Goal: Information Seeking & Learning: Learn about a topic

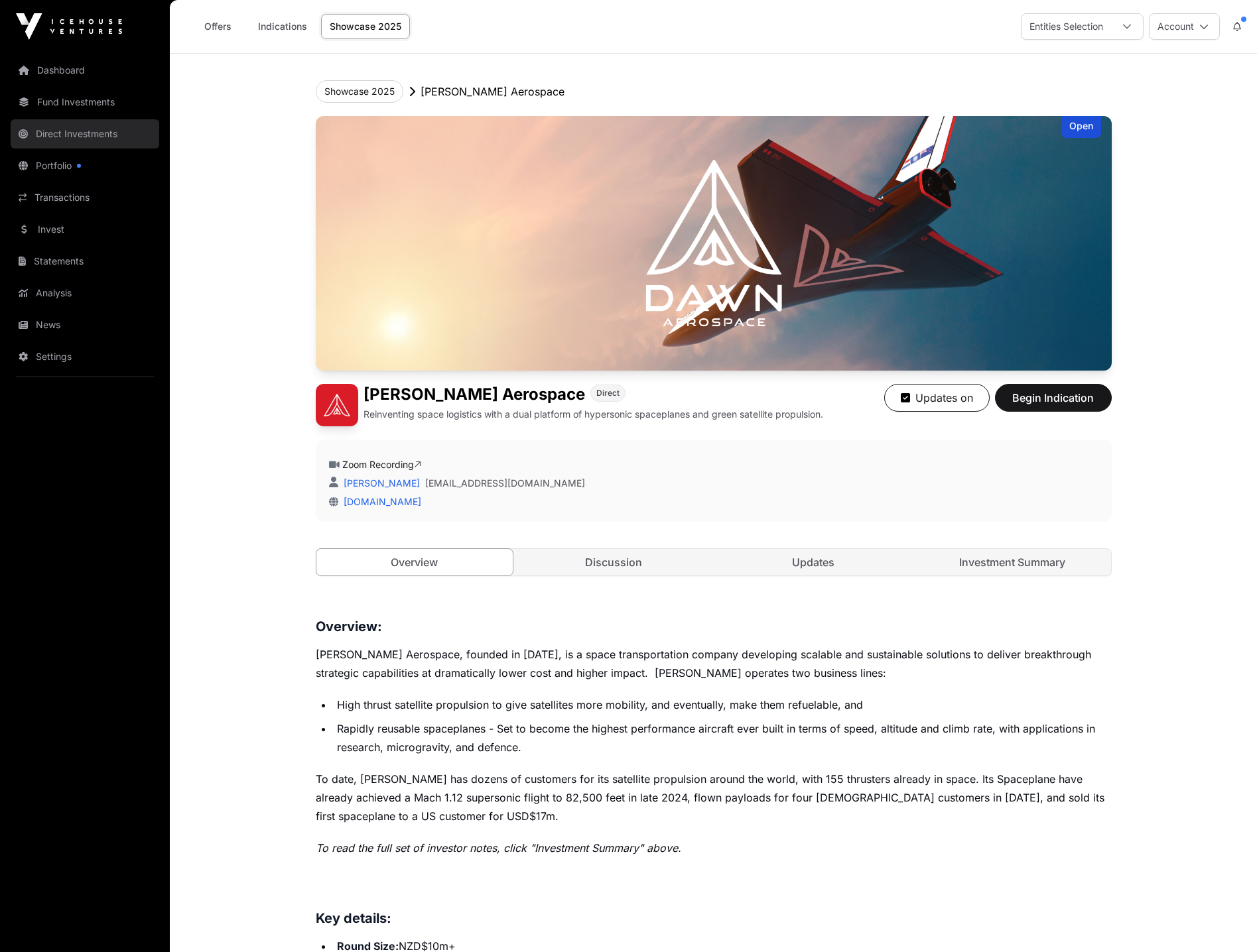
click at [72, 132] on link "Direct Investments" at bounding box center [85, 134] width 149 height 30
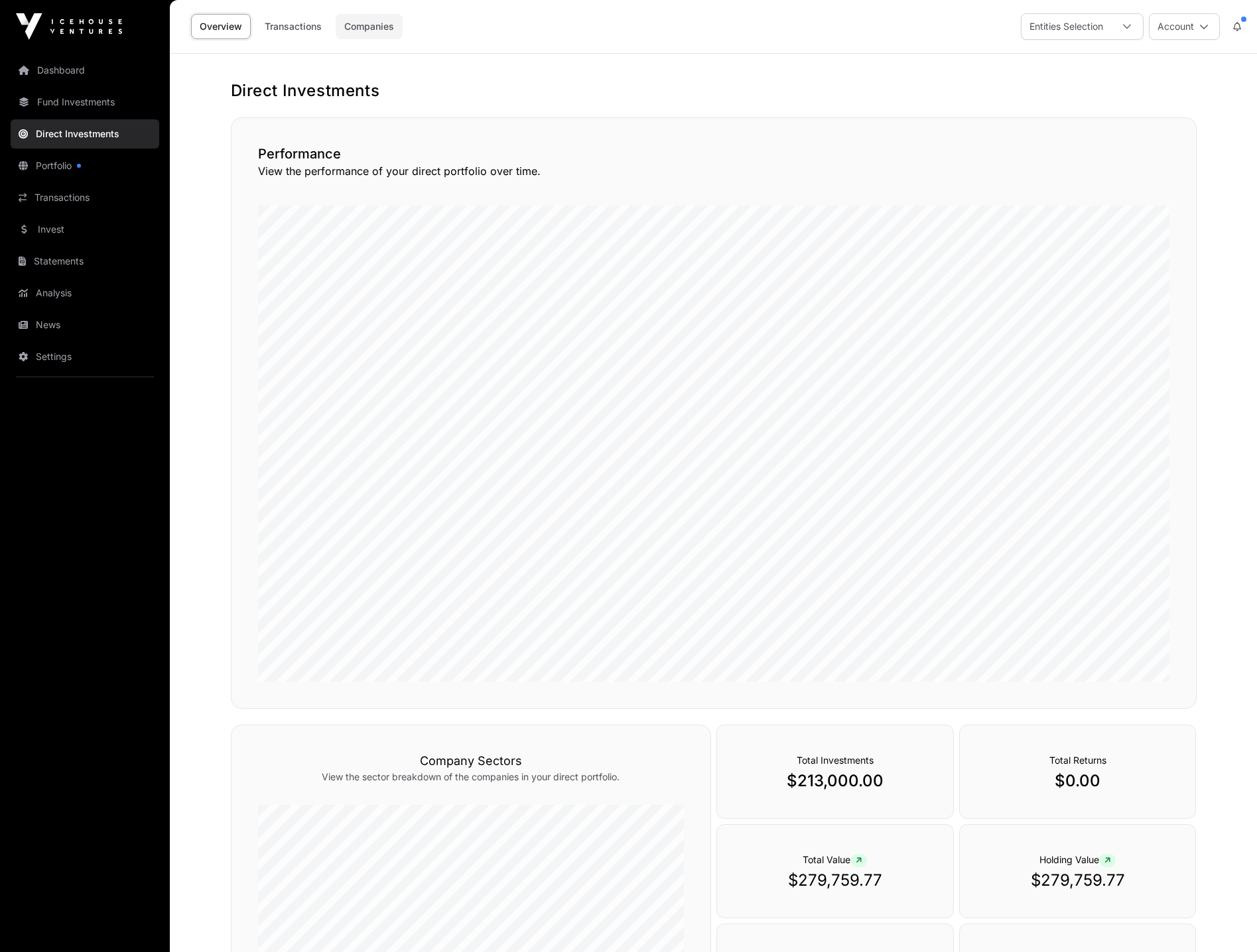
click at [359, 22] on link "Companies" at bounding box center [369, 27] width 67 height 26
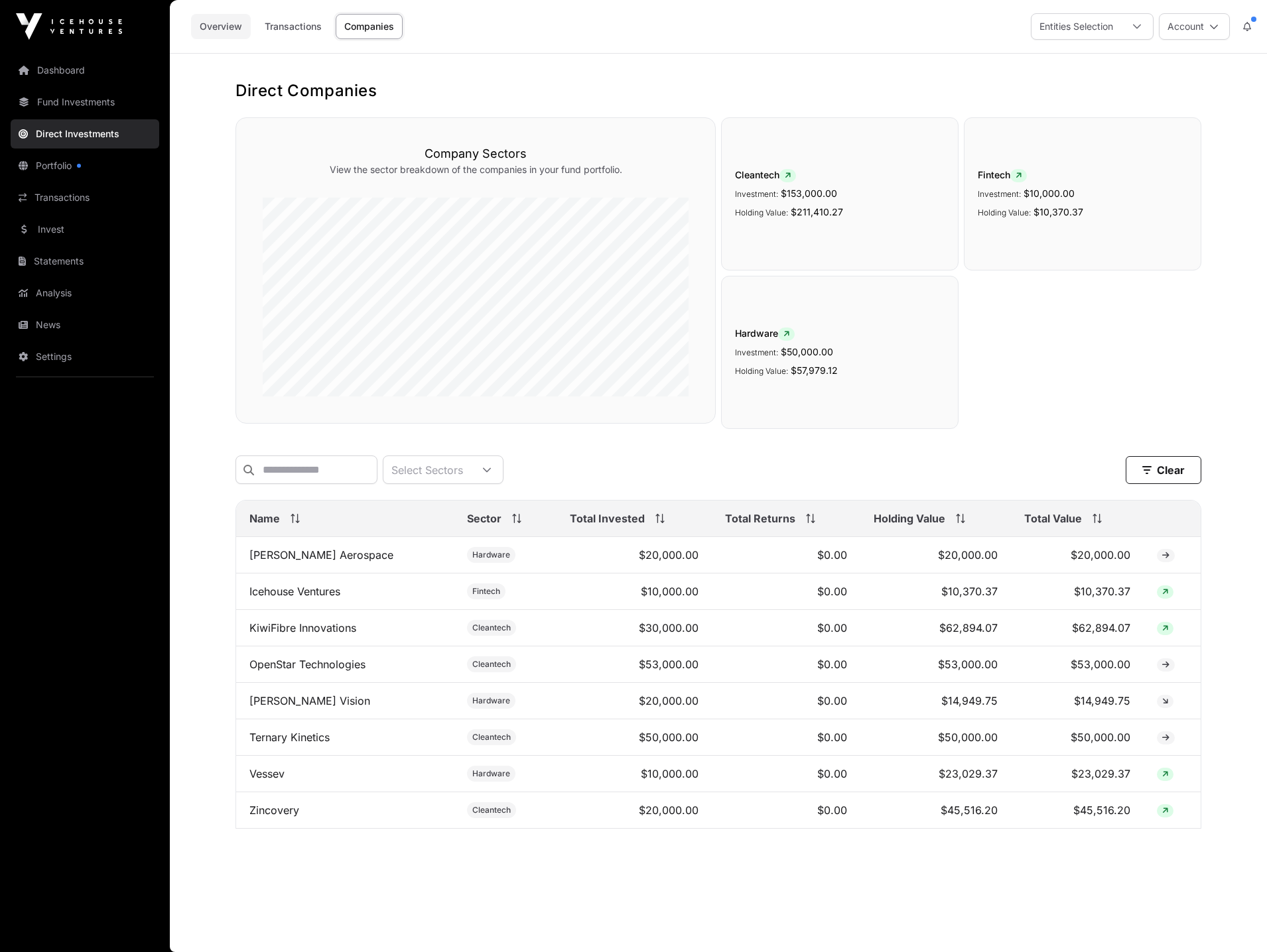
click at [211, 24] on link "Overview" at bounding box center [220, 27] width 60 height 26
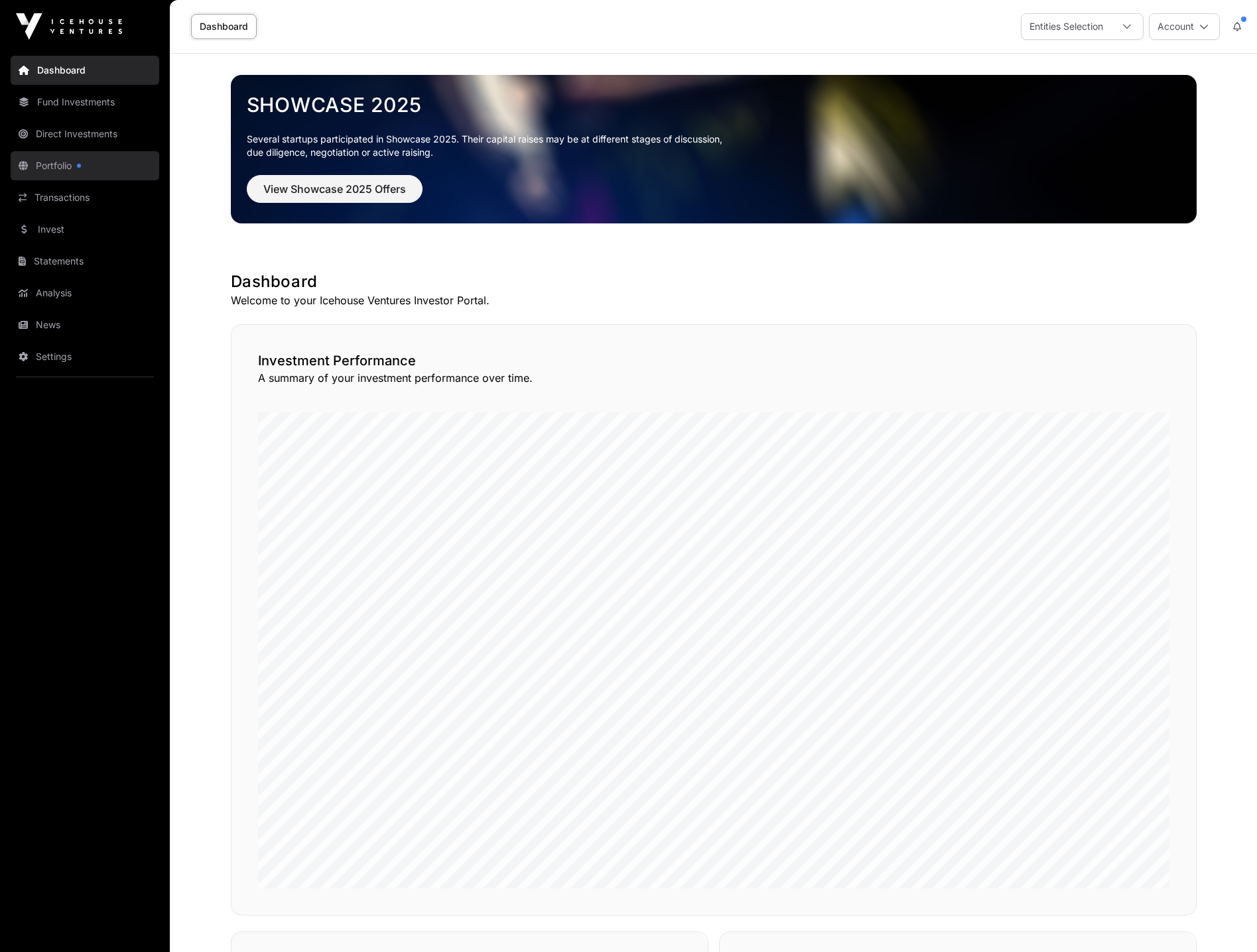
click at [63, 162] on link "Portfolio" at bounding box center [85, 166] width 149 height 30
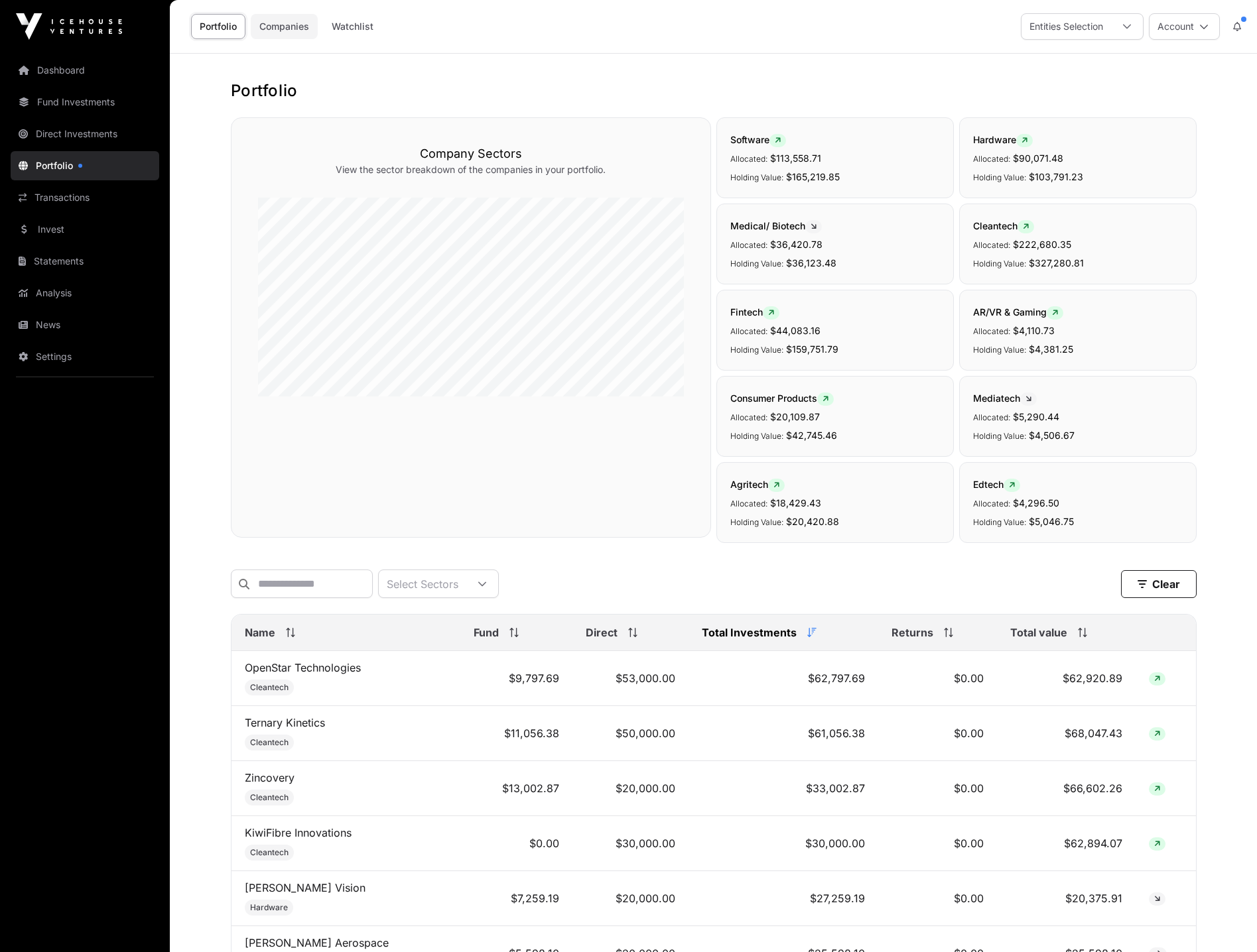
click at [285, 30] on link "Companies" at bounding box center [284, 27] width 67 height 26
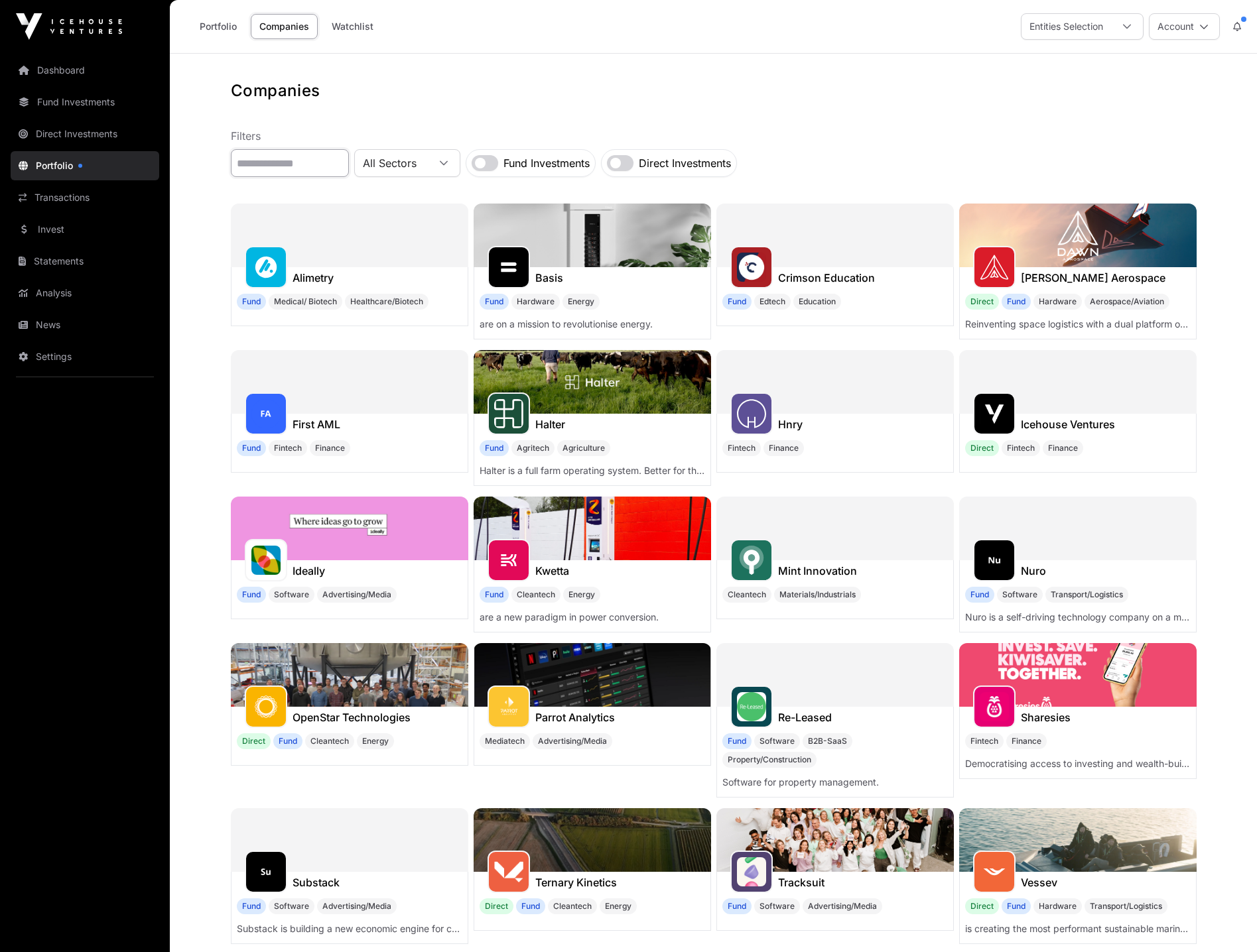
click at [325, 169] on input "text" at bounding box center [290, 163] width 118 height 28
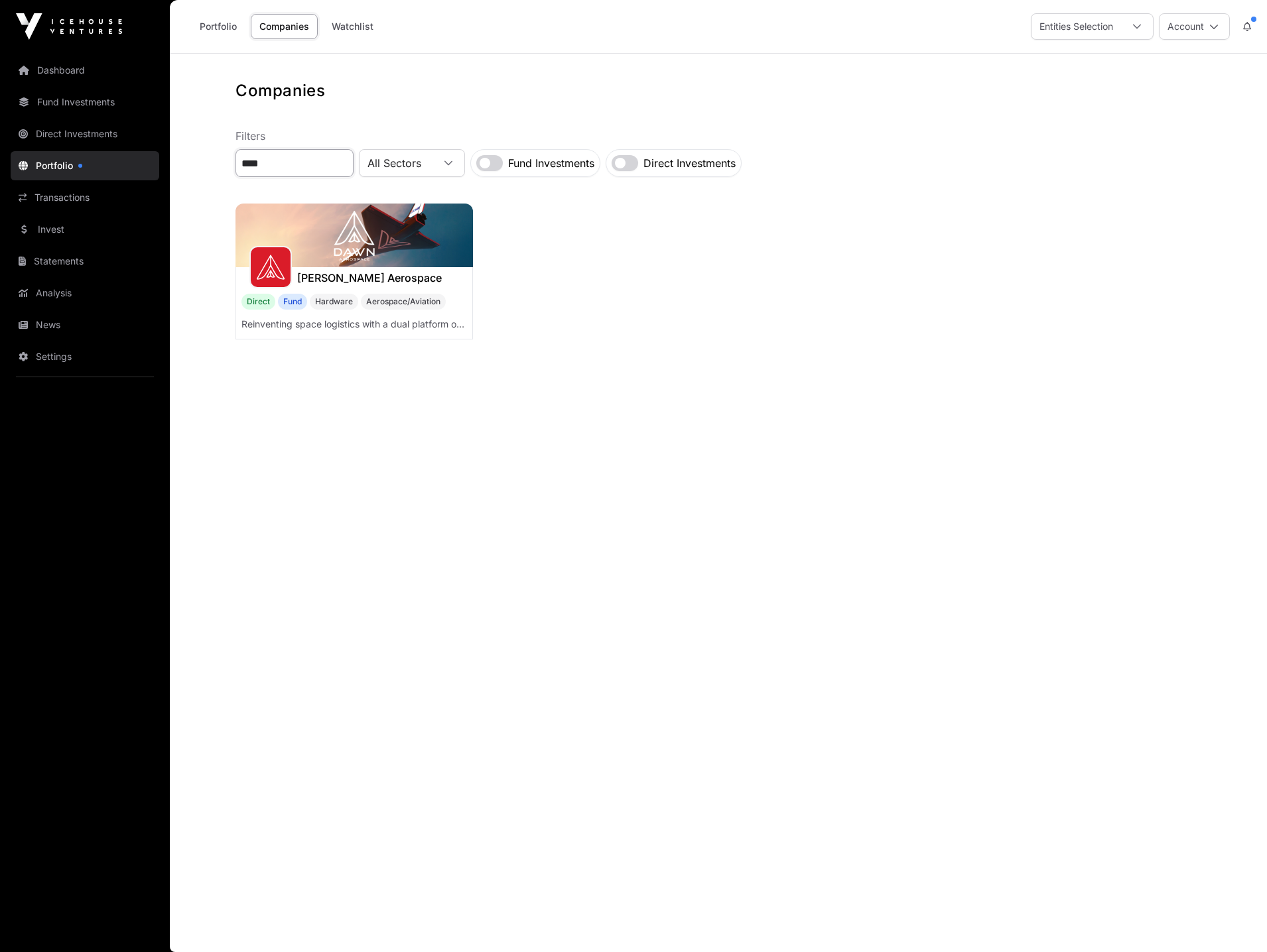
type input "****"
click at [330, 224] on img at bounding box center [353, 235] width 237 height 64
